Goal: Task Accomplishment & Management: Manage account settings

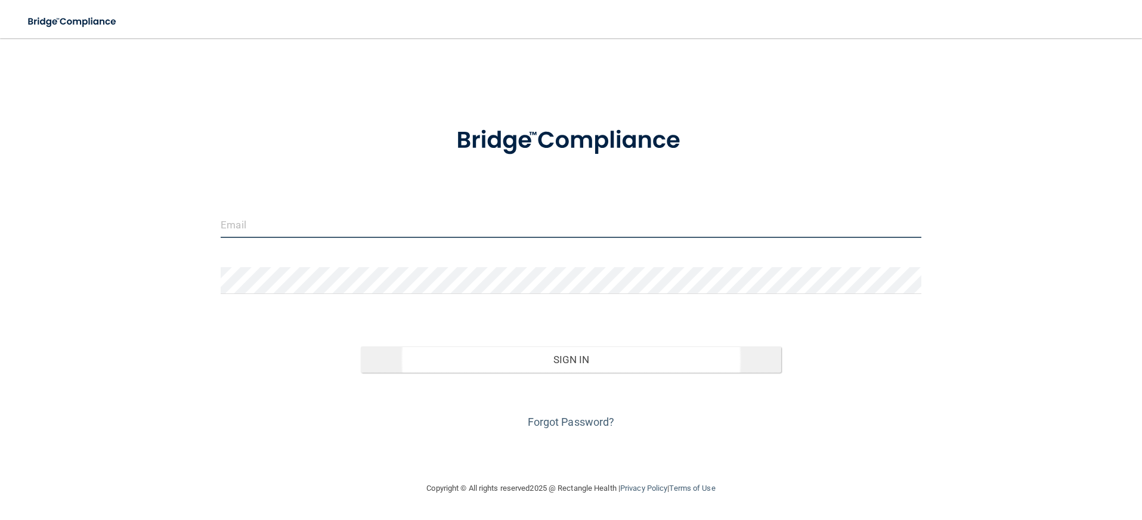
type input "[EMAIL_ADDRESS][DOMAIN_NAME]"
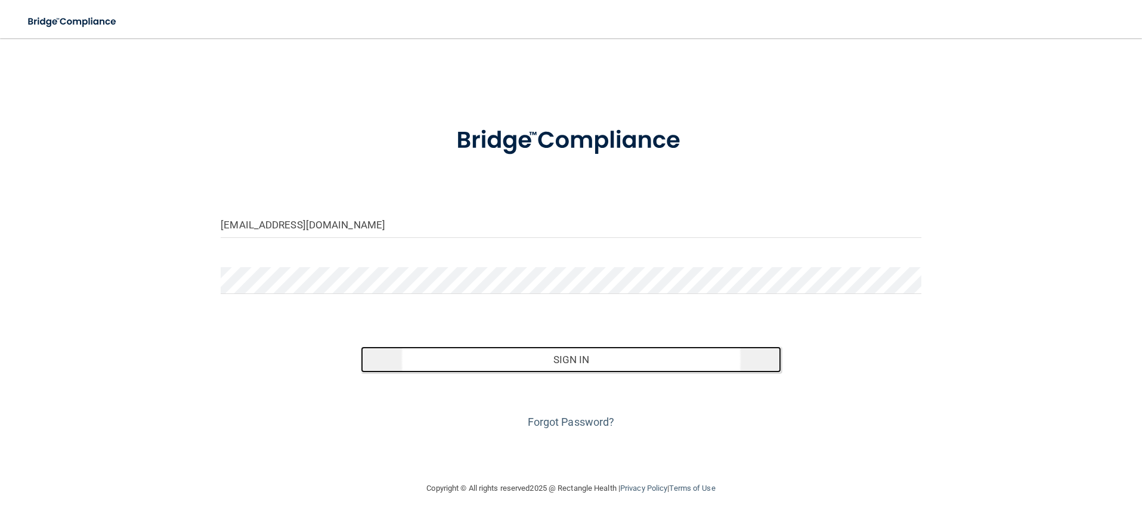
click at [489, 371] on button "Sign In" at bounding box center [571, 359] width 420 height 26
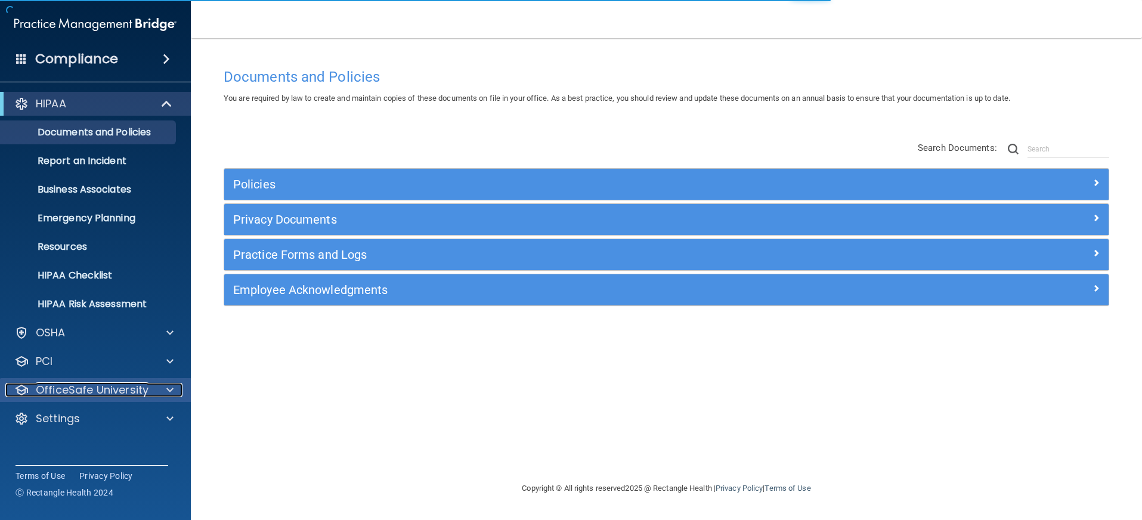
click at [123, 392] on p "OfficeSafe University" at bounding box center [92, 390] width 113 height 14
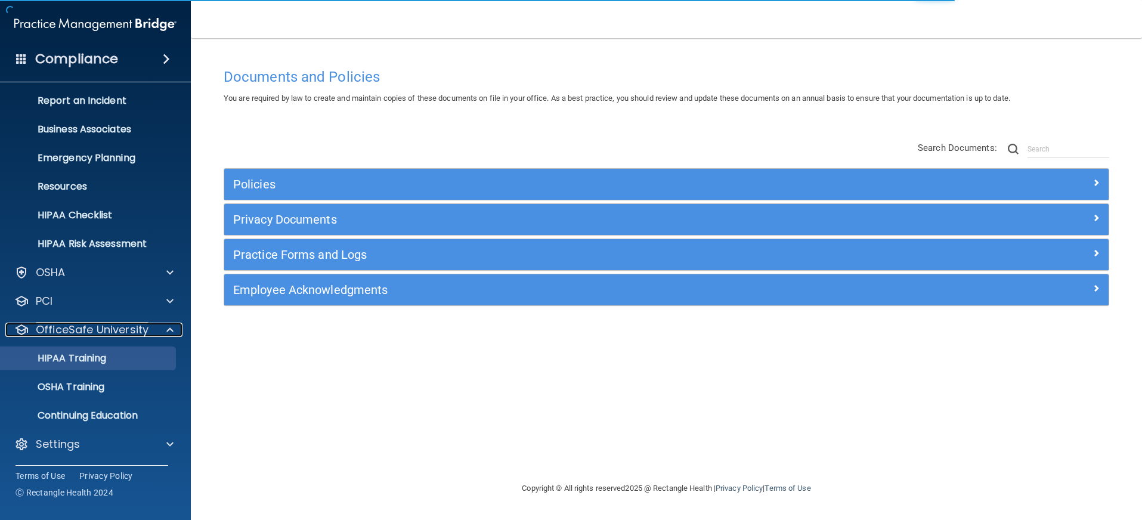
scroll to position [61, 0]
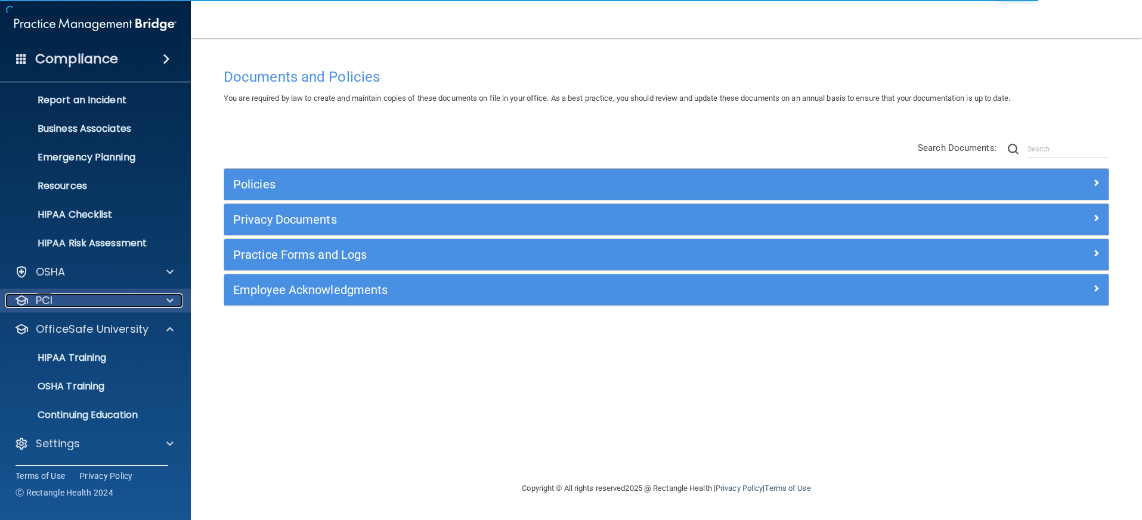
click at [113, 297] on div "PCI" at bounding box center [79, 300] width 148 height 14
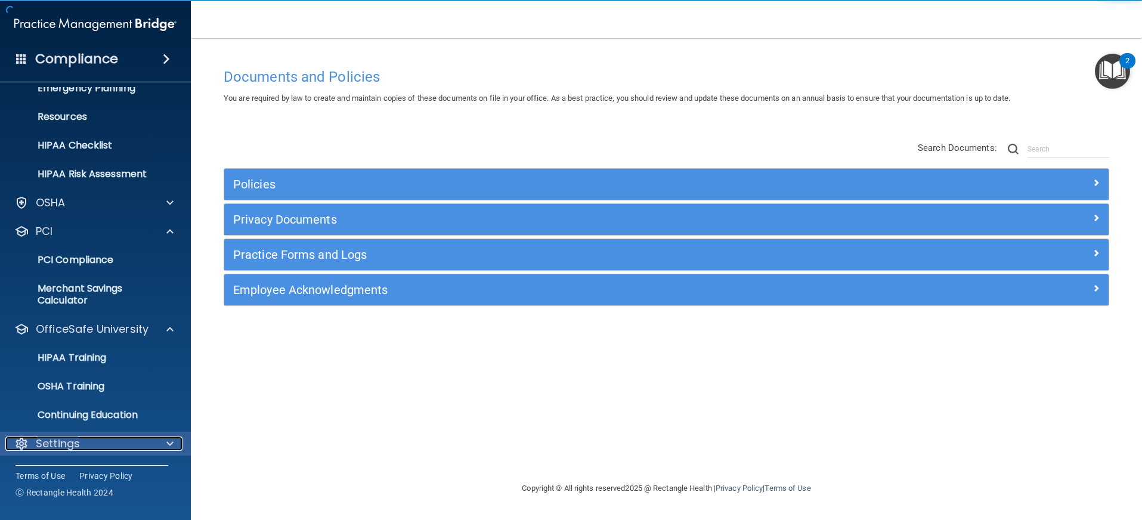
click at [119, 450] on div "Settings" at bounding box center [79, 444] width 148 height 14
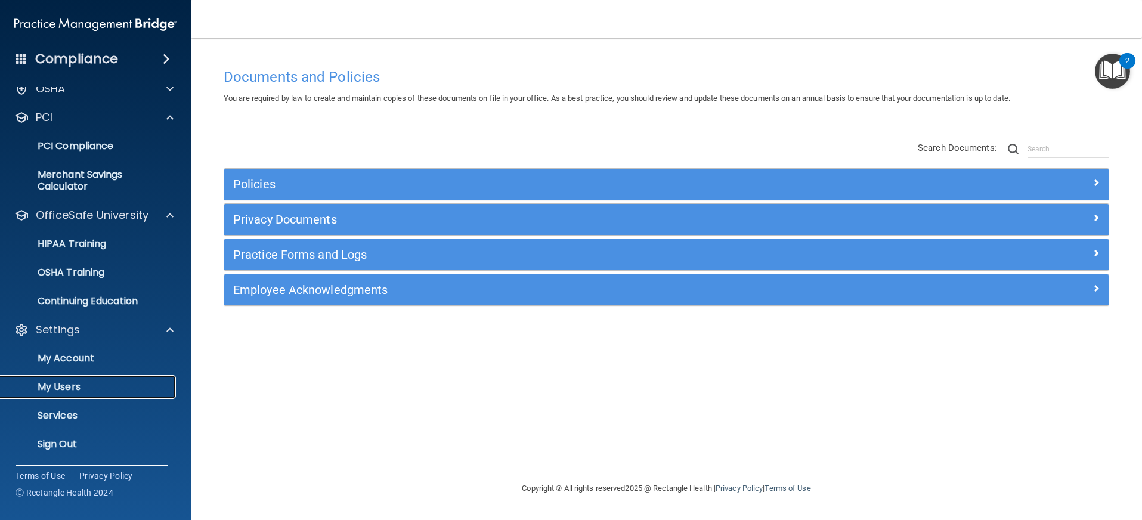
click at [103, 382] on p "My Users" at bounding box center [89, 387] width 163 height 12
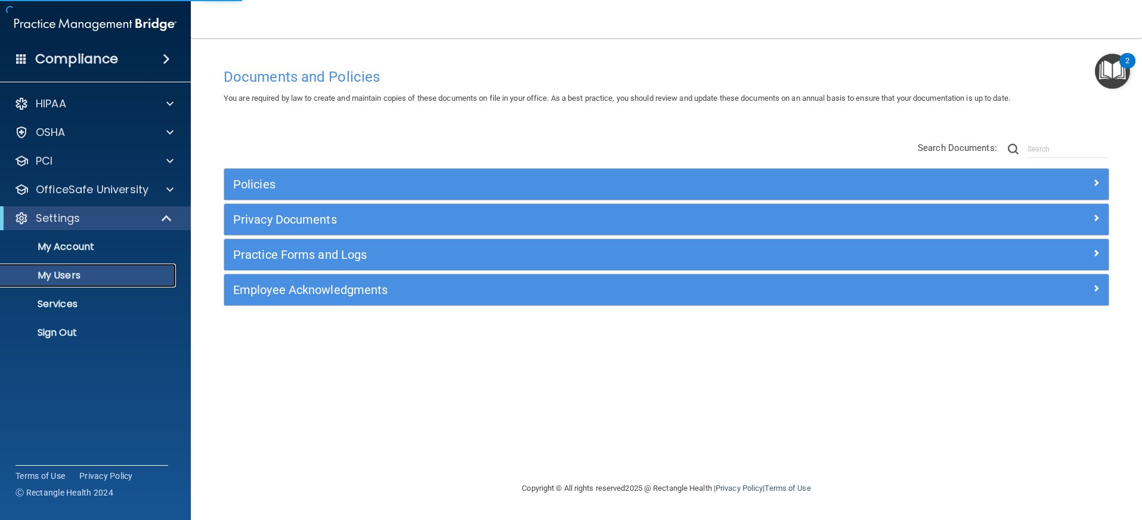
select select "20"
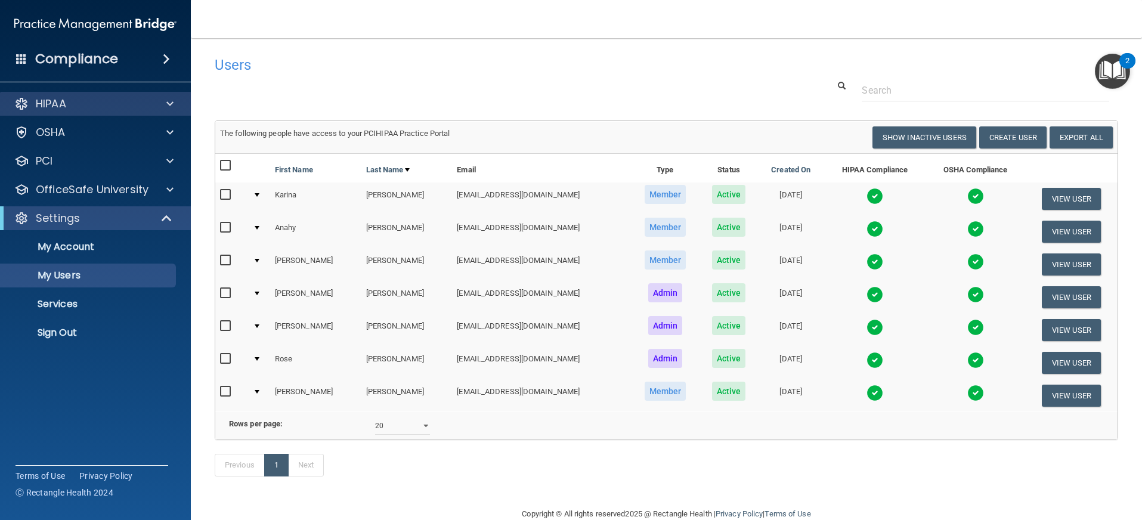
click at [73, 95] on div "HIPAA" at bounding box center [95, 104] width 191 height 24
click at [81, 109] on div "HIPAA" at bounding box center [79, 104] width 148 height 14
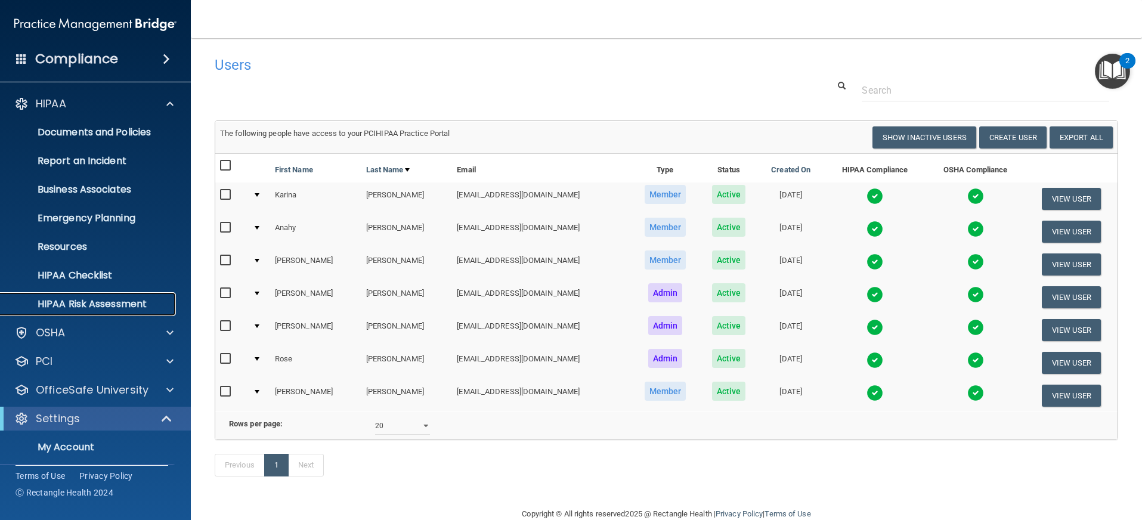
click at [88, 304] on p "HIPAA Risk Assessment" at bounding box center [89, 304] width 163 height 12
